Goal: Connect with others: Establish contact or relationships with other users

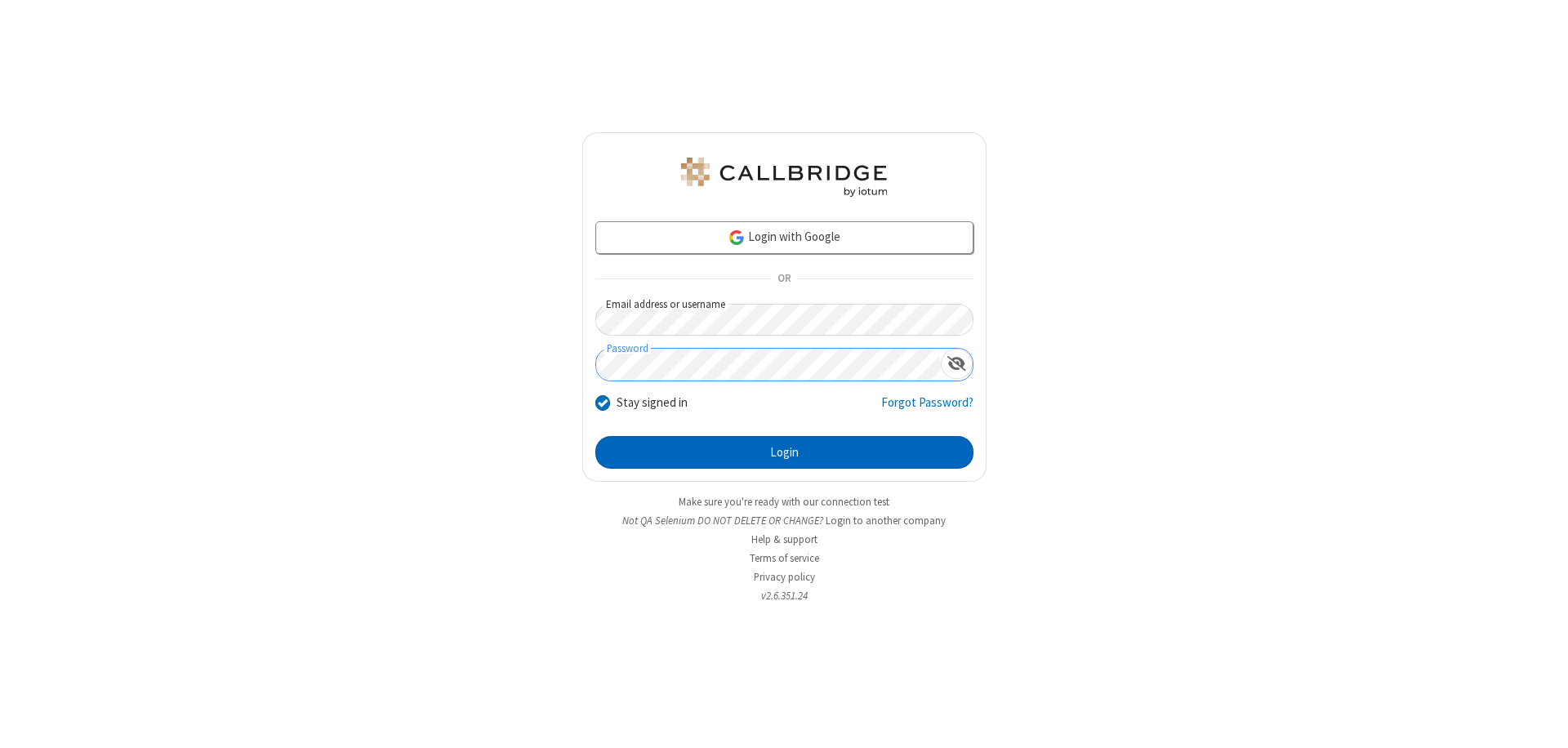
click at [784, 452] on button "Login" at bounding box center [784, 451] width 378 height 33
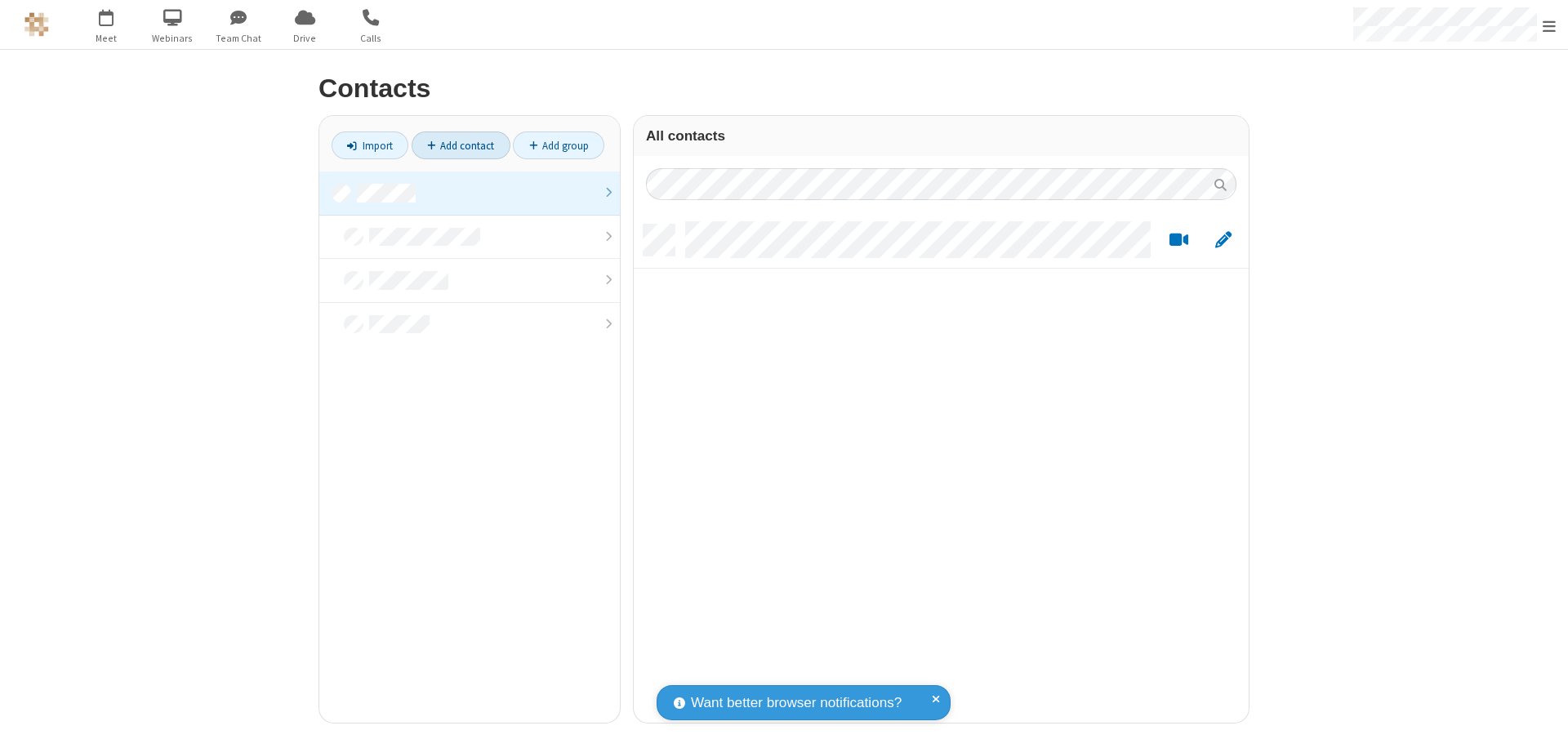
click at [469, 192] on link at bounding box center [469, 193] width 300 height 44
click at [461, 145] on link "Add contact" at bounding box center [460, 145] width 99 height 28
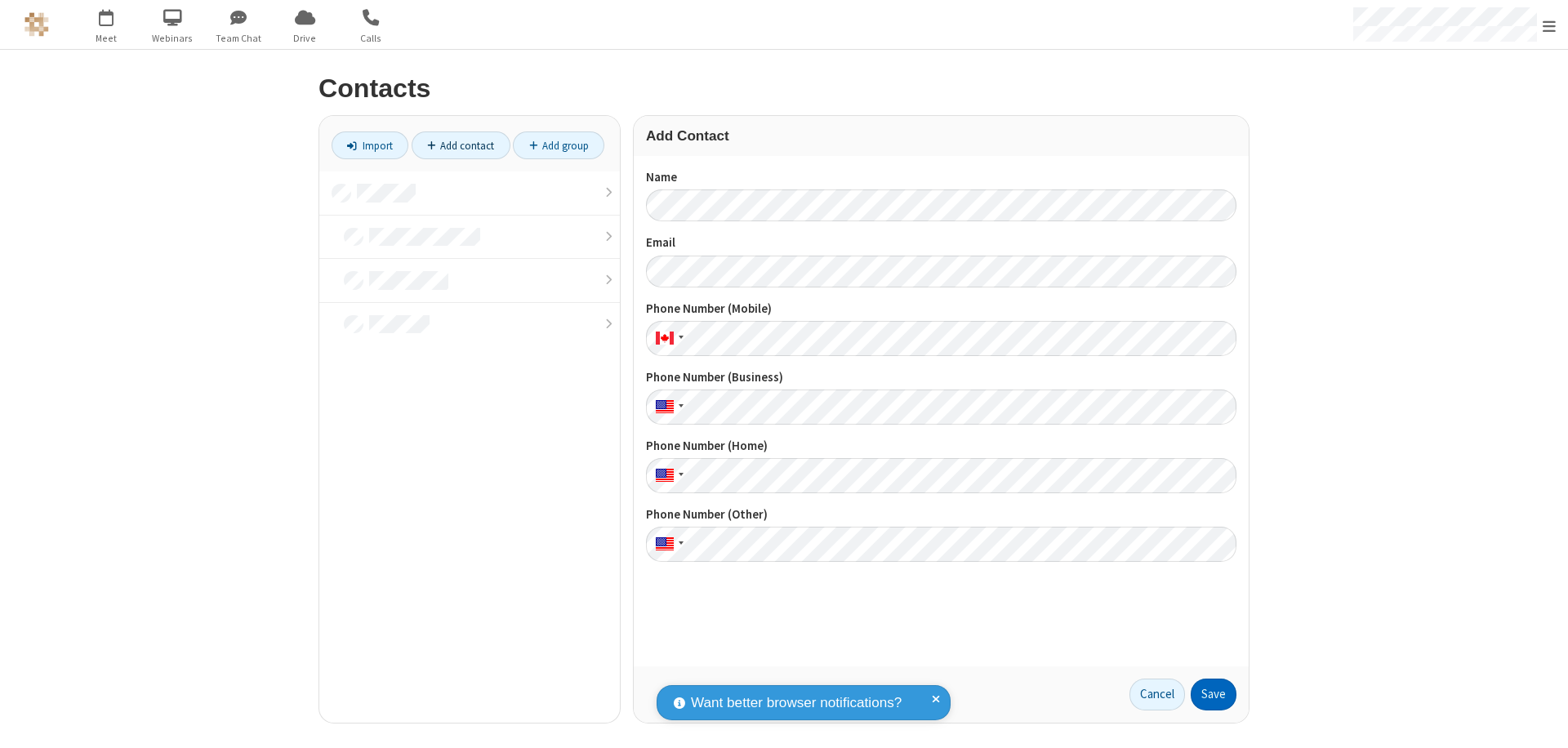
click at [1214, 694] on button "Save" at bounding box center [1213, 695] width 46 height 33
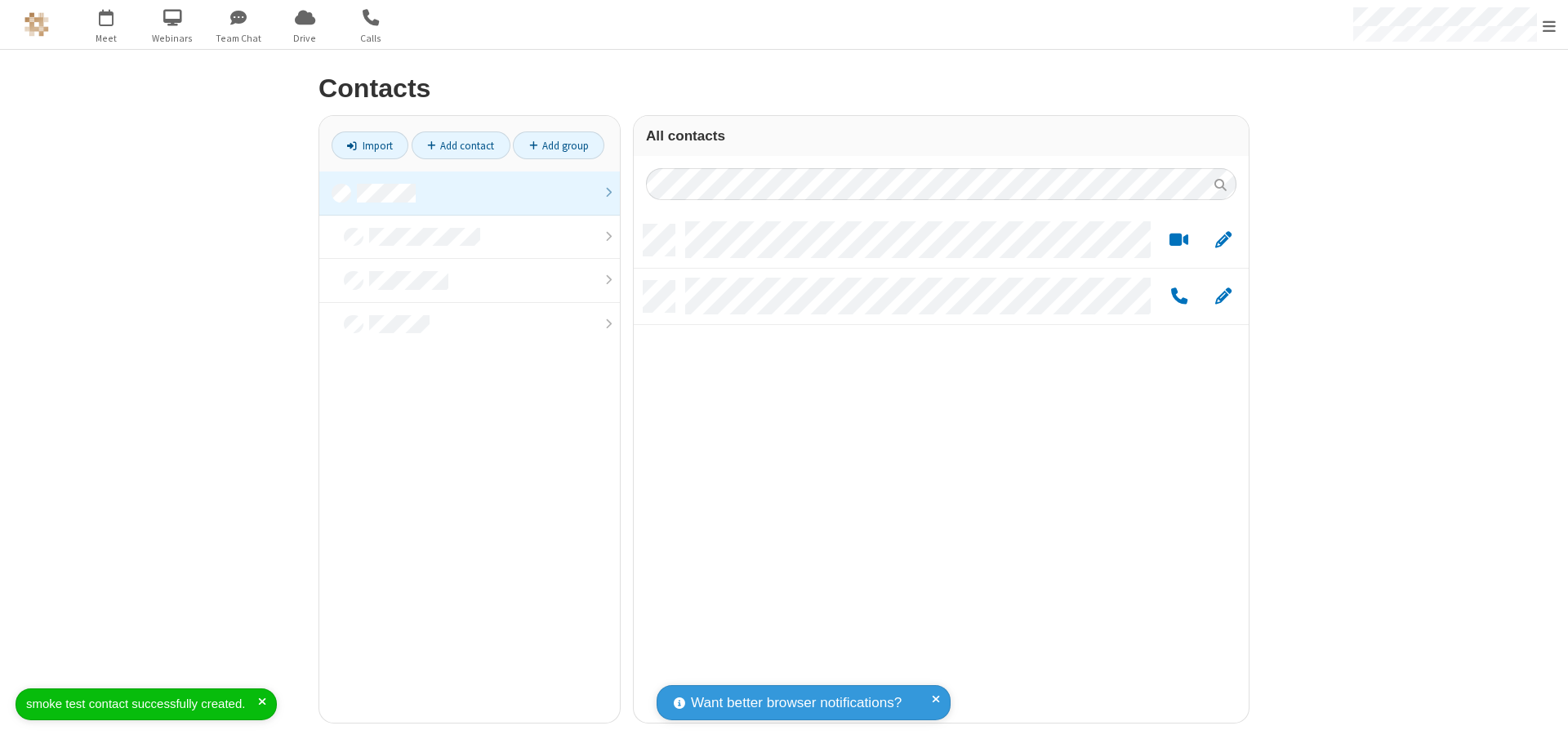
scroll to position [498, 603]
